Goal: Task Accomplishment & Management: Use online tool/utility

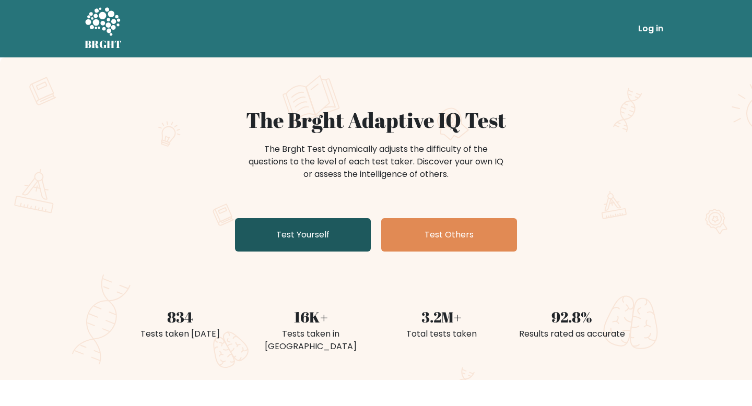
click at [334, 233] on link "Test Yourself" at bounding box center [303, 234] width 136 height 33
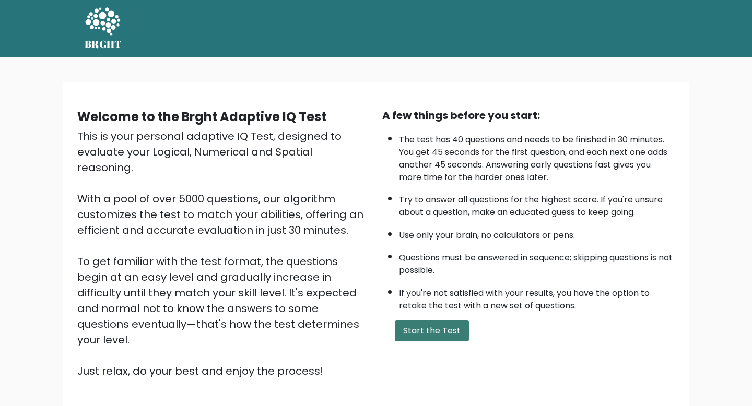
click at [432, 336] on button "Start the Test" at bounding box center [432, 331] width 74 height 21
